Goal: Navigation & Orientation: Understand site structure

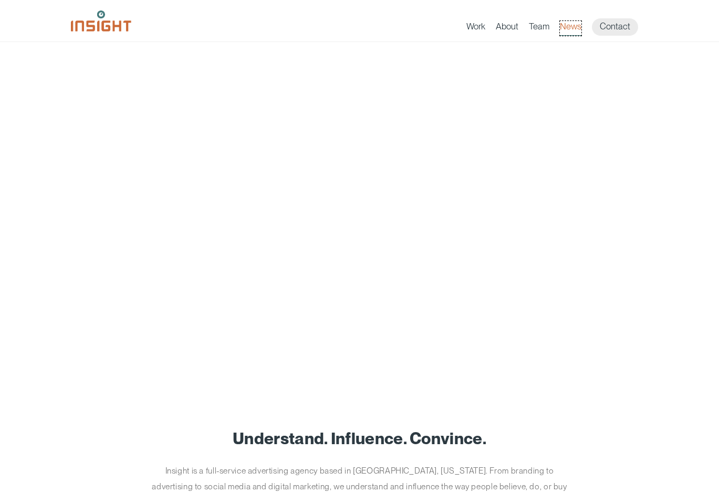
click at [571, 28] on link "News" at bounding box center [571, 28] width 22 height 15
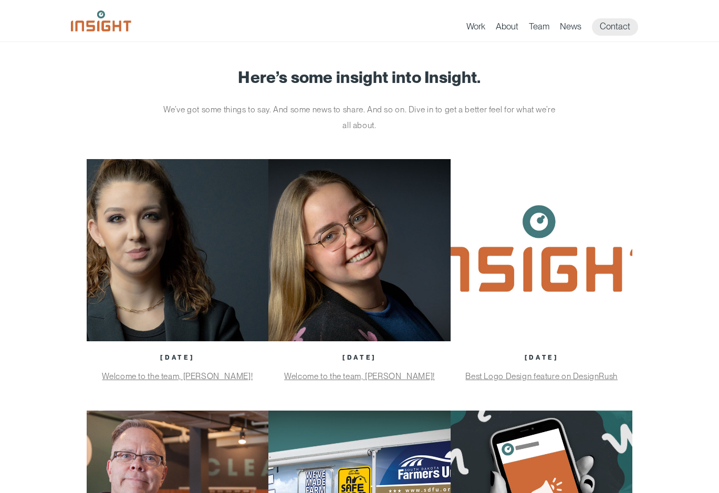
click at [463, 25] on div "Work About Branding Creative Services Digital & Social Media Media Production W…" at bounding box center [360, 23] width 578 height 25
click at [472, 25] on link "Work" at bounding box center [476, 28] width 19 height 15
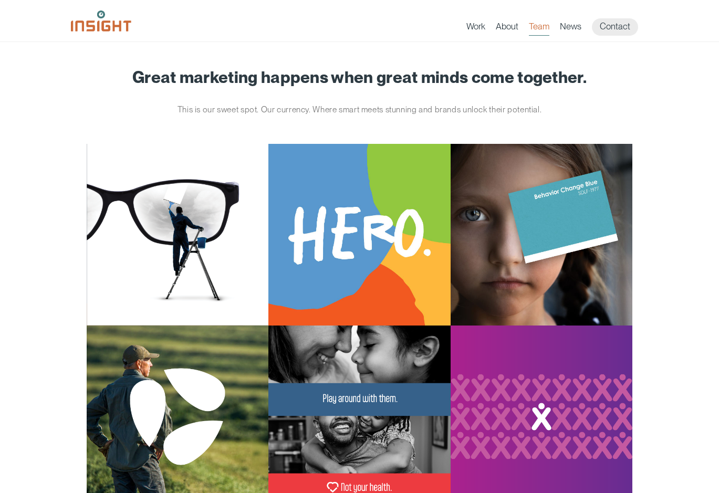
click at [532, 26] on link "Team" at bounding box center [539, 28] width 20 height 15
